Goal: Task Accomplishment & Management: Manage account settings

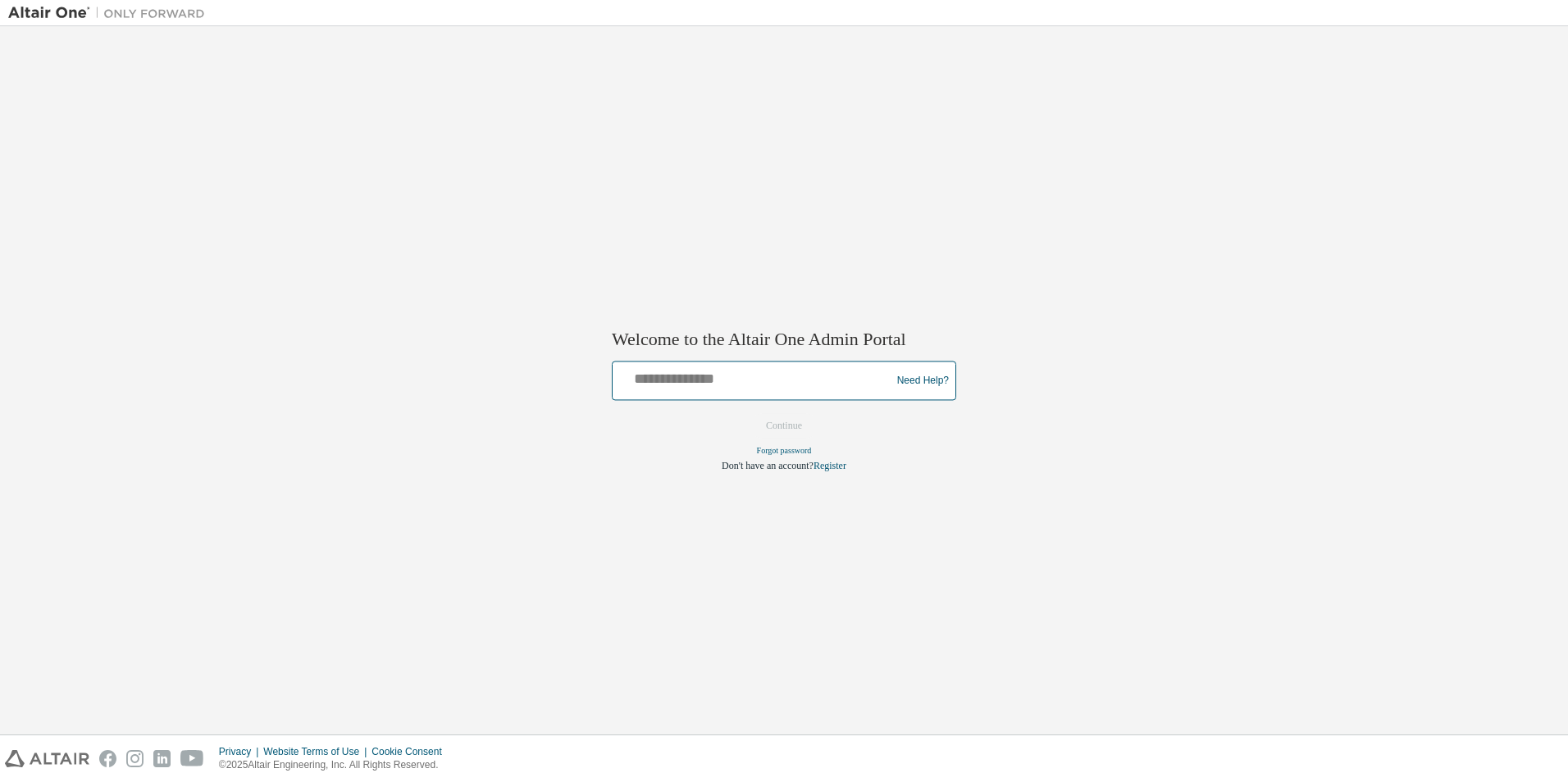
drag, startPoint x: 0, startPoint y: 0, endPoint x: 623, endPoint y: 386, distance: 732.9
click at [623, 386] on input "text" at bounding box center [754, 378] width 270 height 24
type input "**********"
click at [795, 422] on button "Continue" at bounding box center [784, 426] width 71 height 24
click at [763, 399] on div "Need Help?" at bounding box center [784, 381] width 345 height 40
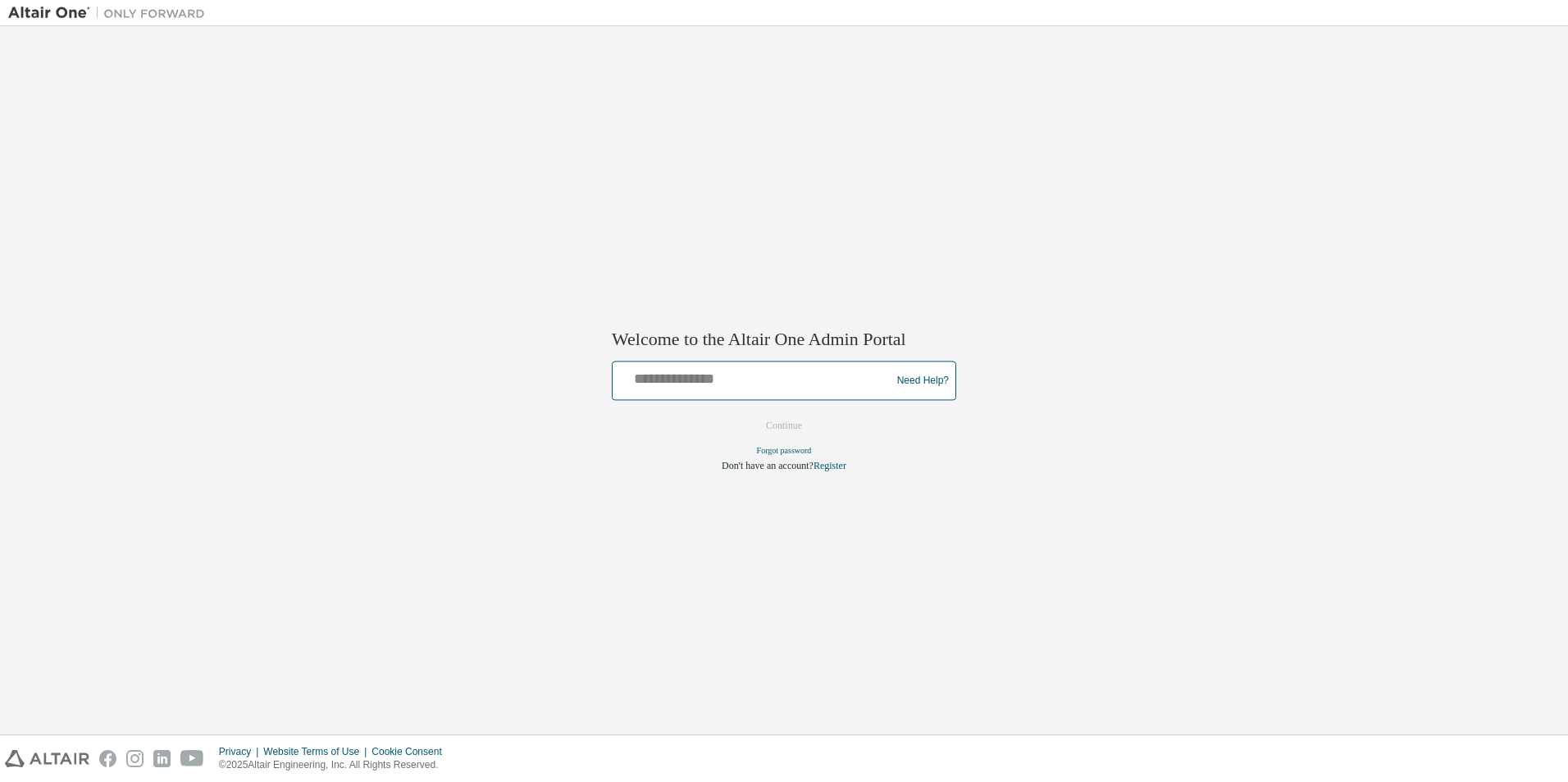
click at [751, 387] on input "text" at bounding box center [754, 378] width 270 height 24
click at [963, 453] on div "Welcome to the Altair One Admin Portal Need Help? Please make sure that you pro…" at bounding box center [784, 380] width 1551 height 692
click at [800, 454] on link "Forgot password" at bounding box center [784, 451] width 55 height 9
click at [779, 369] on input "text" at bounding box center [754, 378] width 270 height 24
type input "**********"
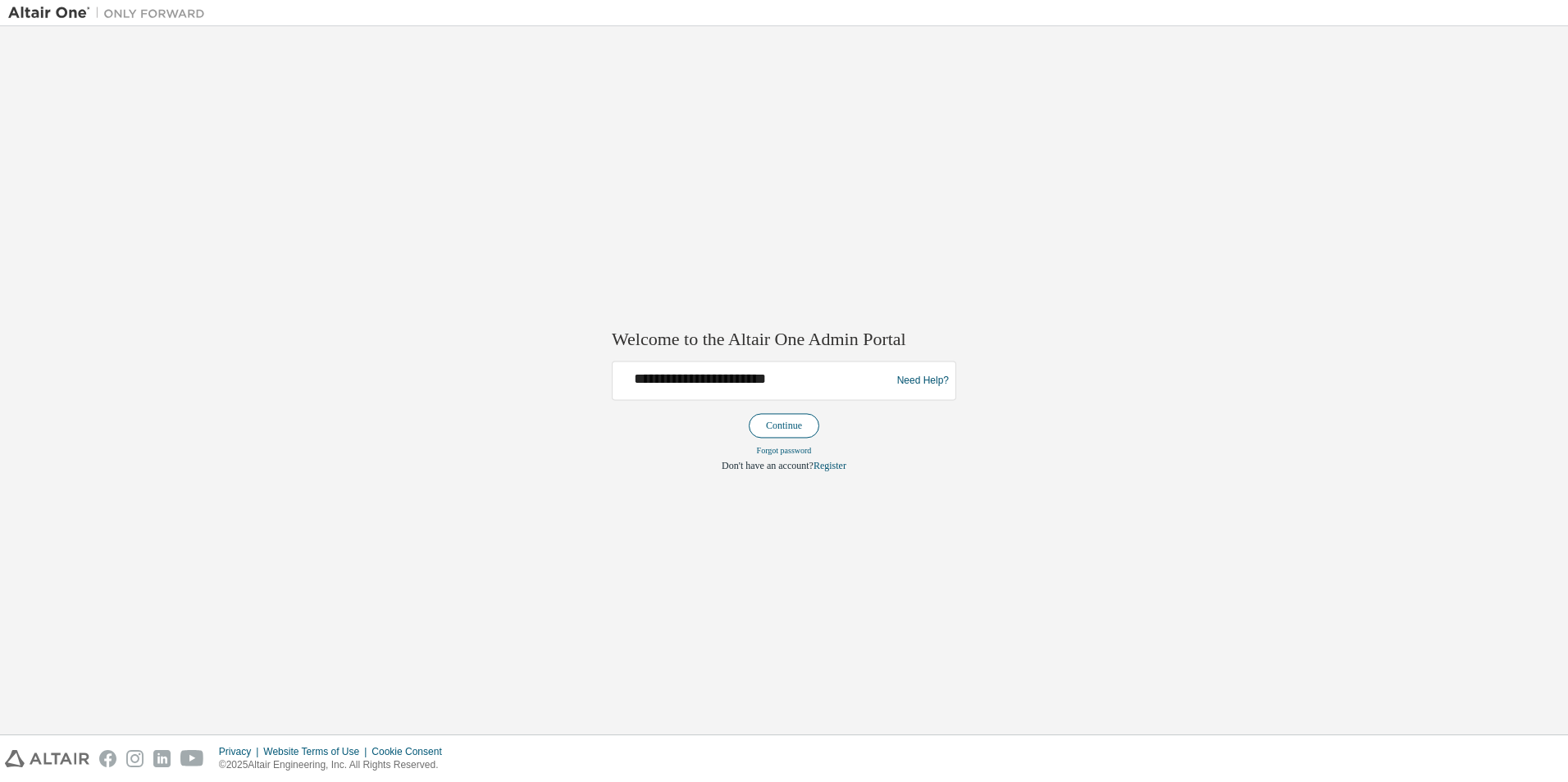
click at [799, 418] on button "Continue" at bounding box center [784, 426] width 71 height 24
click at [780, 383] on input "text" at bounding box center [754, 378] width 270 height 24
click at [1056, 474] on div "Welcome to the Altair One Admin Portal Need Help? Please make sure that you pro…" at bounding box center [784, 380] width 1551 height 692
click at [802, 452] on link "Forgot password" at bounding box center [784, 451] width 55 height 9
